Goal: Information Seeking & Learning: Compare options

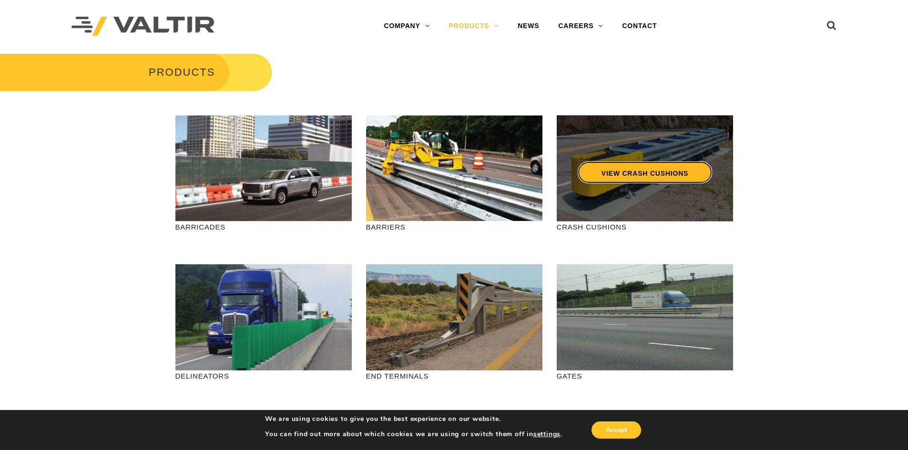
click at [642, 171] on link "VIEW CRASH CUSHIONS" at bounding box center [644, 173] width 134 height 22
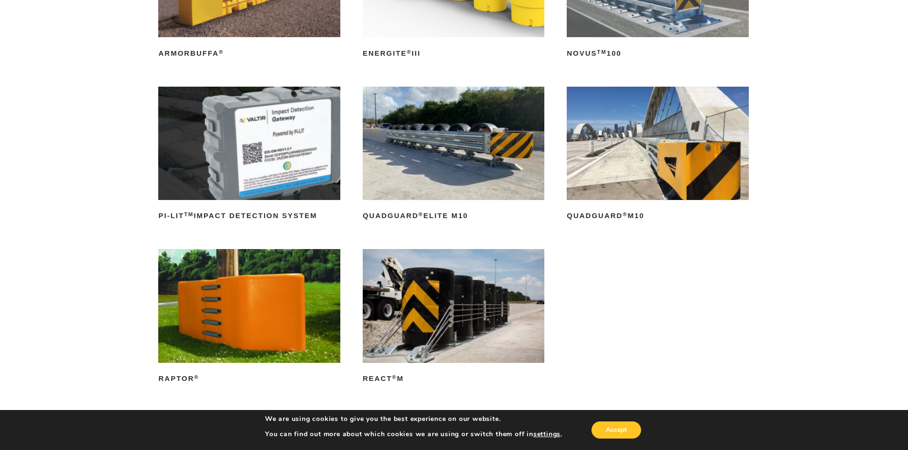
scroll to position [238, 0]
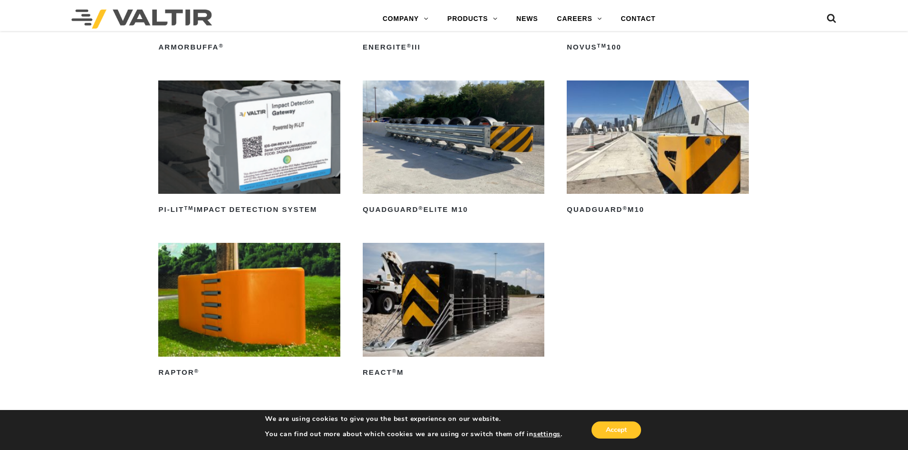
click at [469, 142] on img at bounding box center [454, 137] width 182 height 113
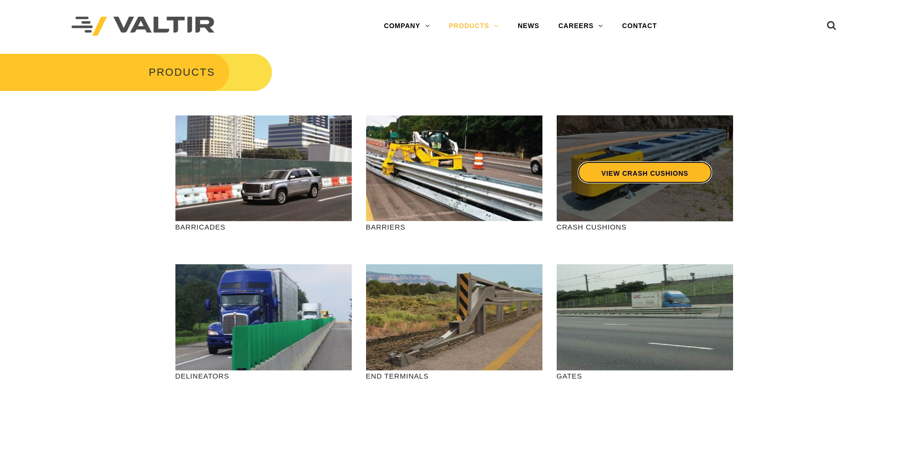
click at [644, 171] on link "VIEW CRASH CUSHIONS" at bounding box center [644, 173] width 134 height 22
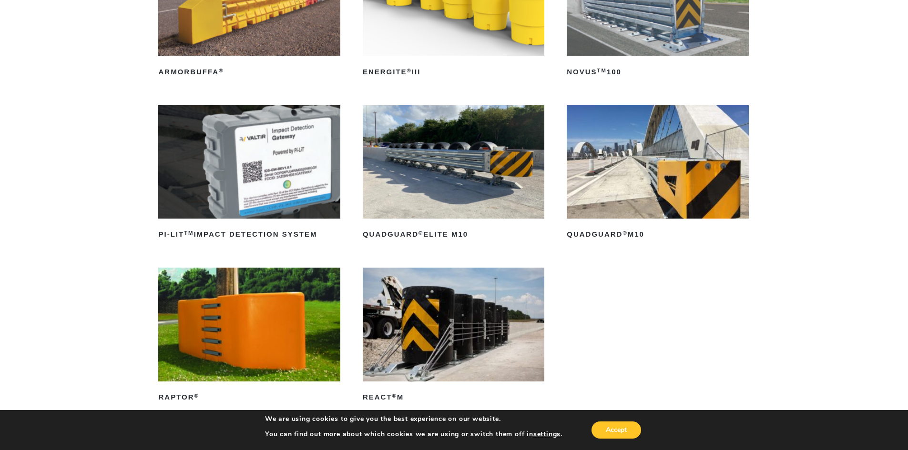
scroll to position [191, 0]
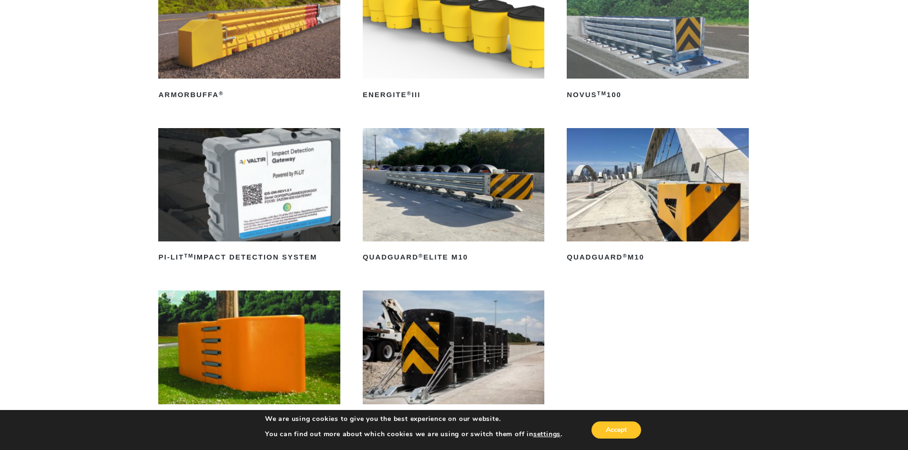
click at [664, 188] on img at bounding box center [658, 184] width 182 height 113
click at [457, 187] on img at bounding box center [454, 184] width 182 height 113
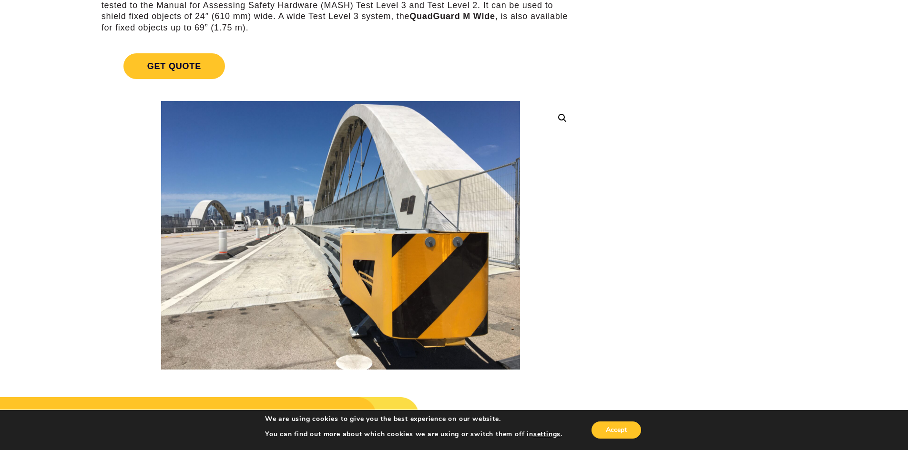
scroll to position [143, 0]
